Goal: Task Accomplishment & Management: Manage account settings

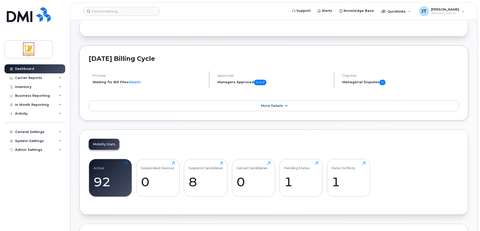
scroll to position [75, 0]
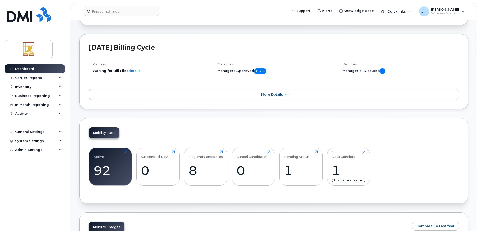
click at [346, 163] on div "1" at bounding box center [349, 170] width 34 height 15
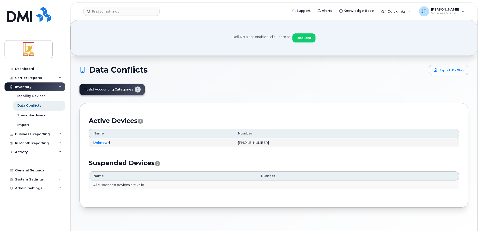
click at [100, 142] on link "Unknown" at bounding box center [101, 142] width 17 height 4
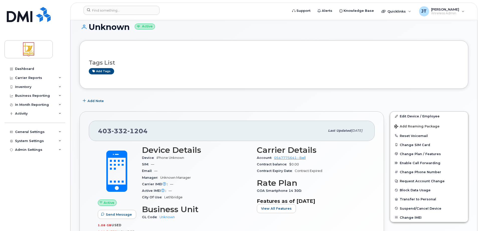
scroll to position [41, 0]
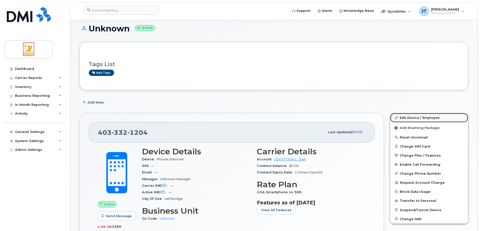
click at [413, 118] on link "Edit Device / Employee" at bounding box center [430, 117] width 78 height 9
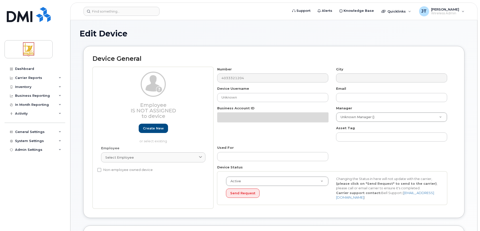
select select "10373108"
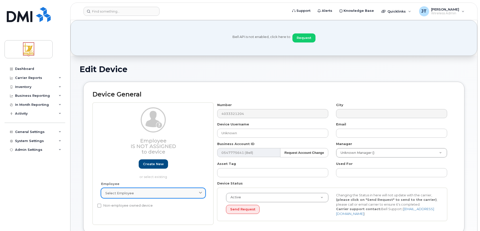
click at [147, 189] on link "Select employee" at bounding box center [153, 193] width 104 height 10
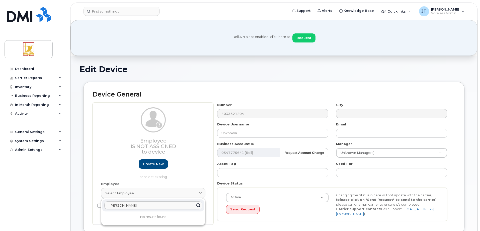
type input "Joel Maningas"
click at [327, 225] on div "Device General Employee Is not assigned to device Create new or select existing…" at bounding box center [274, 158] width 382 height 152
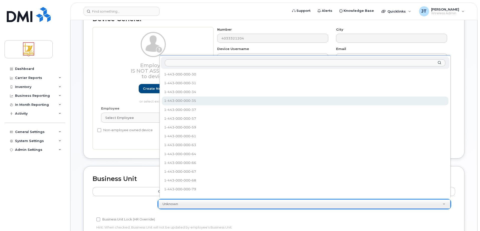
select select "10373110"
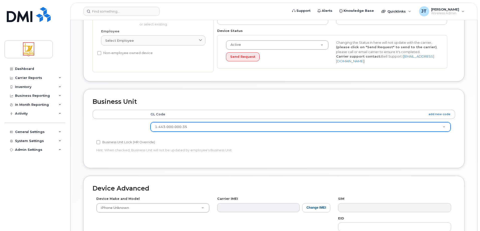
scroll to position [226, 0]
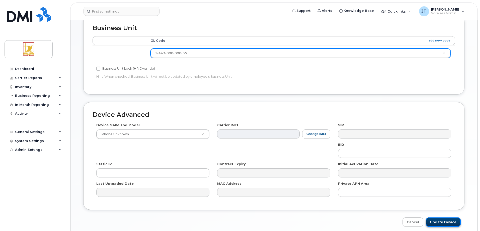
click at [453, 220] on input "Update Device" at bounding box center [443, 221] width 35 height 9
type input "Saving..."
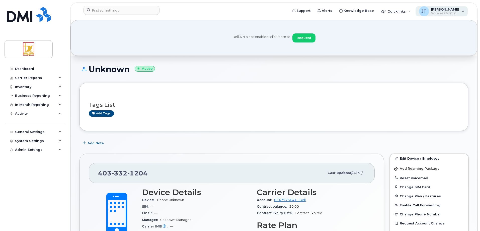
click at [465, 13] on div "[PERSON_NAME] Wireless Admin" at bounding box center [442, 11] width 52 height 10
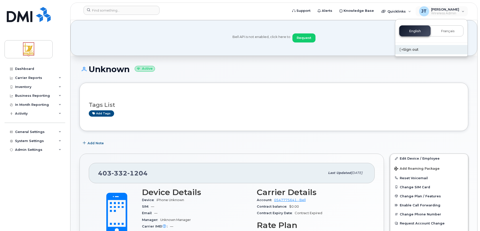
click at [419, 51] on div "Sign out" at bounding box center [432, 49] width 72 height 9
